Goal: Complete application form

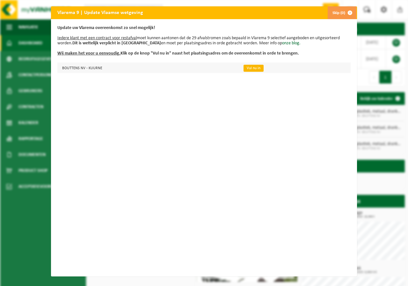
click at [247, 69] on link "Vul nu in" at bounding box center [254, 68] width 20 height 7
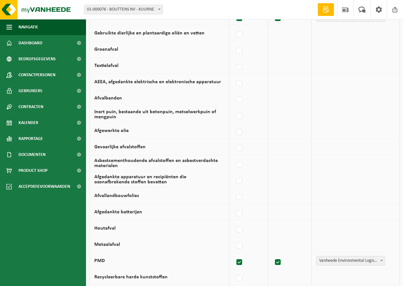
scroll to position [159, 0]
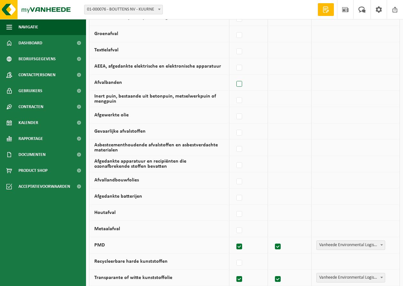
click at [242, 84] on label at bounding box center [239, 84] width 9 height 10
click at [234, 76] on input "Afvalbanden" at bounding box center [234, 76] width 0 height 0
checkbox input "true"
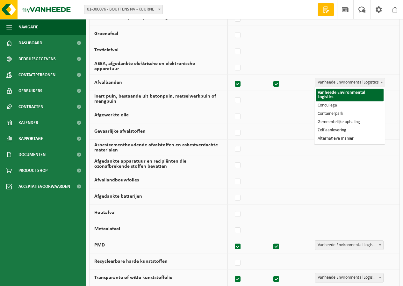
click at [336, 85] on span "Vanheede Environmental Logistics" at bounding box center [350, 82] width 70 height 9
click at [238, 83] on label at bounding box center [238, 84] width 9 height 10
click at [233, 76] on input "Afvalbanden" at bounding box center [232, 76] width 0 height 0
checkbox input "false"
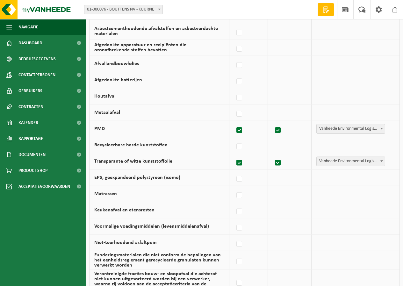
scroll to position [271, 0]
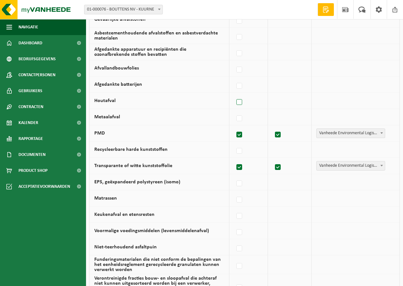
click at [244, 102] on label at bounding box center [239, 103] width 9 height 10
click at [234, 94] on input "Houtafval" at bounding box center [234, 94] width 0 height 0
checkbox input "true"
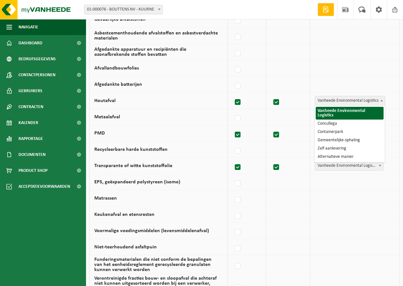
click at [335, 102] on span "Vanheede Environmental Logistics" at bounding box center [350, 100] width 70 height 9
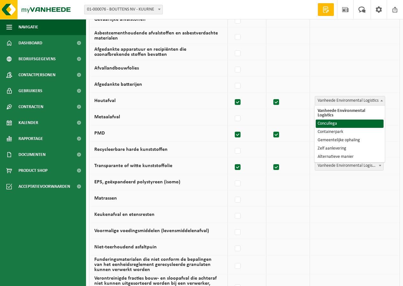
select select "Concullega"
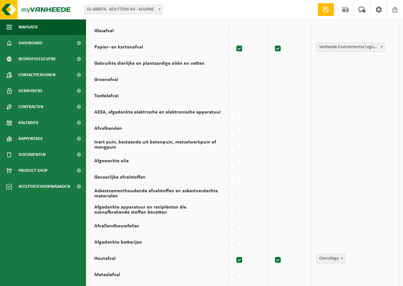
scroll to position [128, 0]
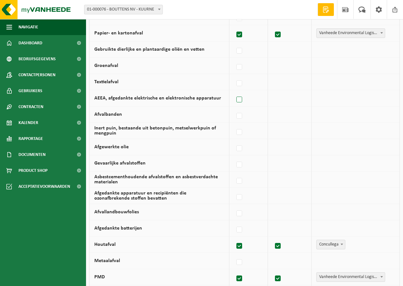
click at [241, 101] on label at bounding box center [239, 100] width 9 height 10
click at [234, 92] on input "AEEA, afgedankte elektrische en elektronische apparatuur" at bounding box center [234, 92] width 0 height 0
checkbox input "true"
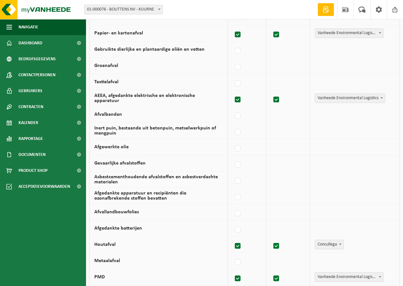
click at [361, 96] on span "Vanheede Environmental Logistics" at bounding box center [350, 98] width 70 height 9
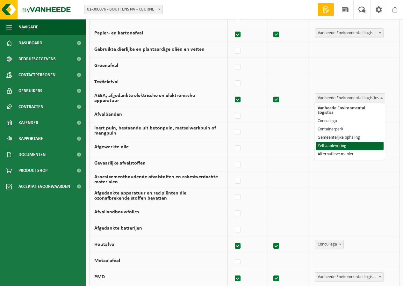
select select "Zelf aanlevering"
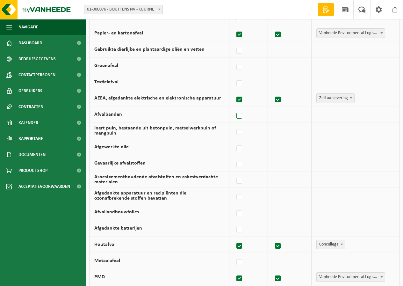
click at [241, 116] on label at bounding box center [239, 116] width 9 height 10
click at [234, 108] on input "Afvalbanden" at bounding box center [234, 108] width 0 height 0
checkbox input "true"
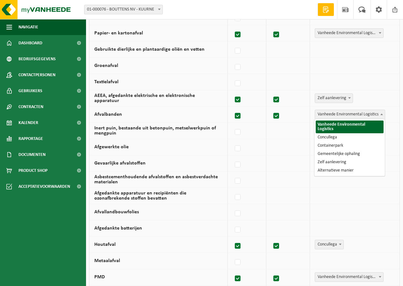
click at [363, 114] on span "Vanheede Environmental Logistics" at bounding box center [350, 114] width 70 height 9
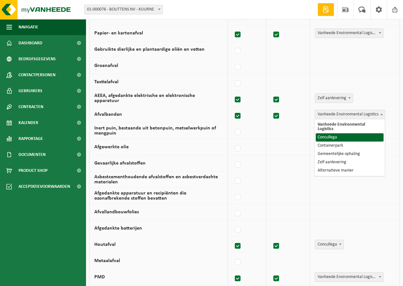
select select "Concullega"
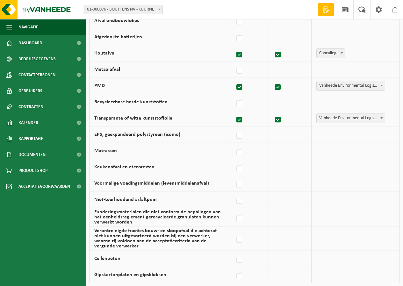
scroll to position [335, 0]
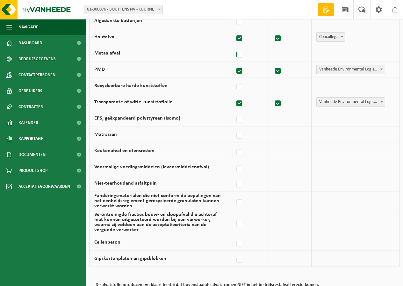
click at [243, 54] on label at bounding box center [239, 55] width 9 height 10
click at [234, 47] on input "Metaalafval" at bounding box center [234, 47] width 0 height 0
checkbox input "true"
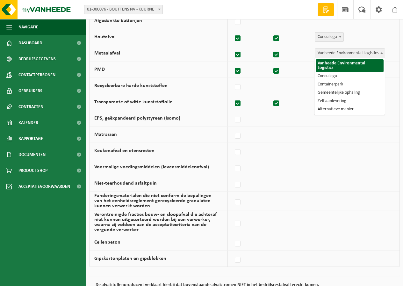
click at [352, 53] on span "Vanheede Environmental Logistics" at bounding box center [350, 53] width 70 height 9
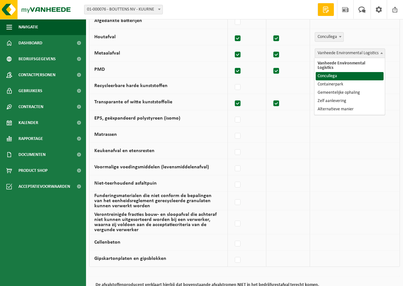
select select "Concullega"
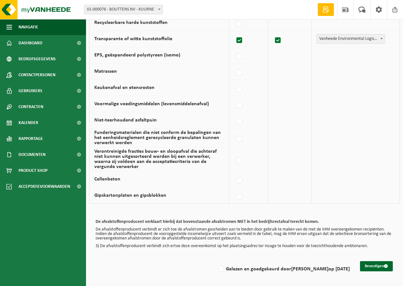
scroll to position [399, 0]
